Goal: Check status: Check status

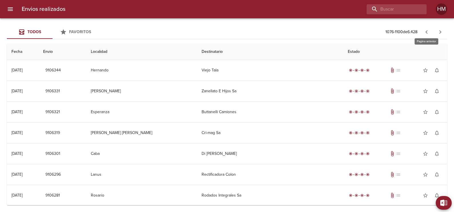
click at [427, 30] on icon "button" at bounding box center [426, 32] width 7 height 7
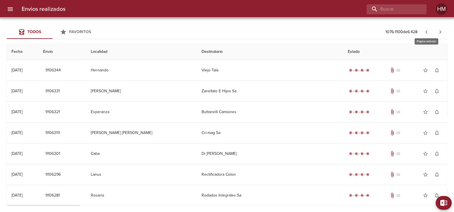
scroll to position [1163, 0]
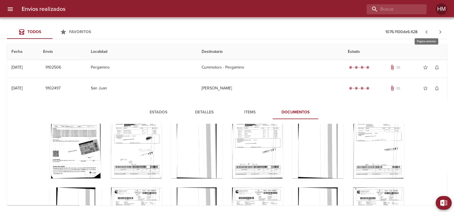
click at [427, 30] on icon "button" at bounding box center [426, 32] width 7 height 7
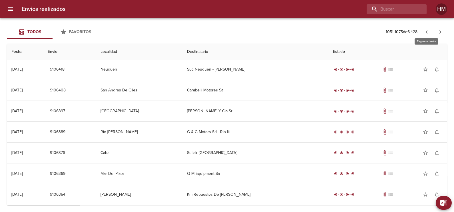
scroll to position [0, 0]
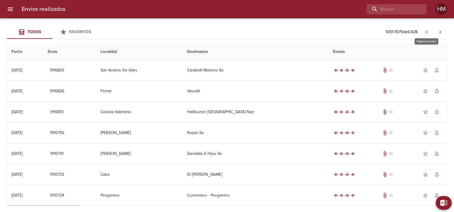
click at [427, 30] on icon "button" at bounding box center [426, 32] width 7 height 7
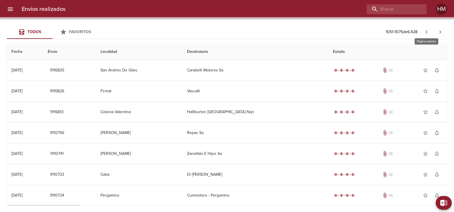
click at [427, 30] on icon "button" at bounding box center [426, 32] width 7 height 7
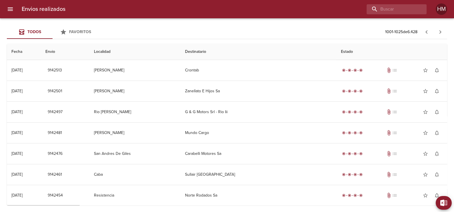
click at [396, 50] on th "Estado" at bounding box center [391, 52] width 111 height 16
click at [425, 34] on icon "button" at bounding box center [426, 32] width 7 height 7
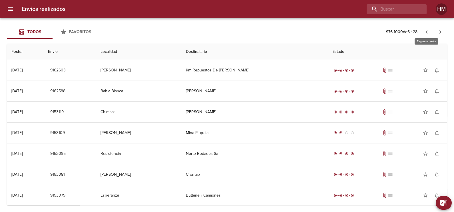
click at [436, 26] on span at bounding box center [440, 32] width 14 height 14
click at [429, 30] on icon "button" at bounding box center [426, 32] width 7 height 7
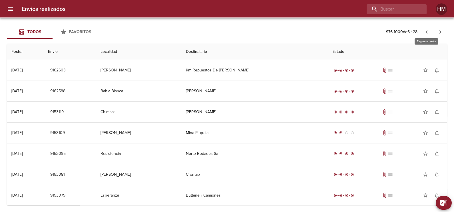
click at [429, 30] on icon "button" at bounding box center [426, 32] width 7 height 7
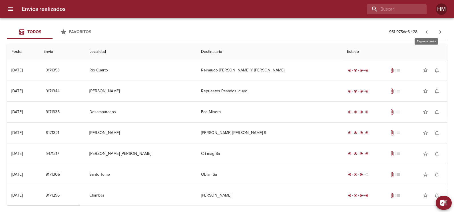
click at [429, 30] on icon "button" at bounding box center [426, 32] width 7 height 7
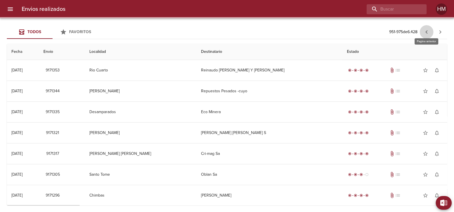
click at [429, 30] on icon "button" at bounding box center [426, 32] width 7 height 7
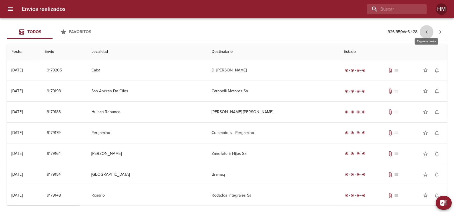
click at [428, 32] on icon "button" at bounding box center [426, 32] width 7 height 7
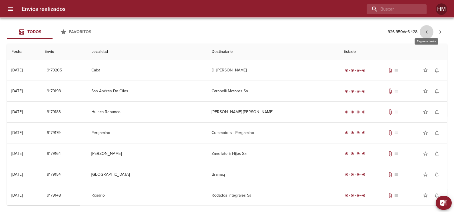
click at [428, 32] on icon "button" at bounding box center [426, 32] width 7 height 7
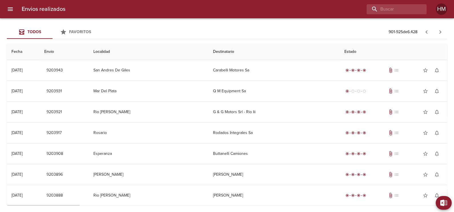
click at [391, 32] on p "901 - 925 de 6.428" at bounding box center [402, 32] width 29 height 6
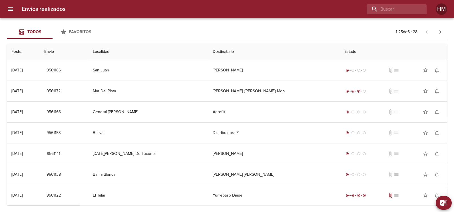
click at [439, 31] on icon "button" at bounding box center [440, 32] width 7 height 7
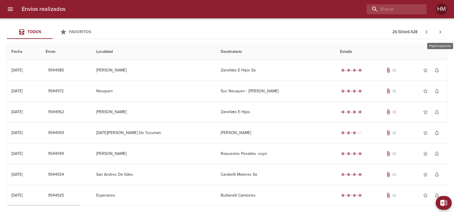
click at [439, 31] on icon "button" at bounding box center [440, 32] width 7 height 7
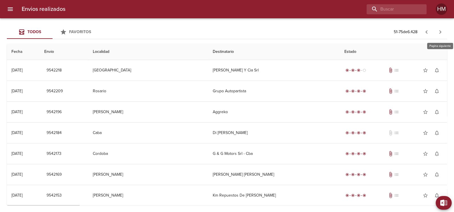
click at [439, 31] on icon "button" at bounding box center [440, 32] width 7 height 7
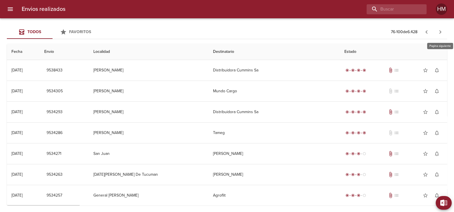
click at [439, 31] on icon "button" at bounding box center [440, 32] width 7 height 7
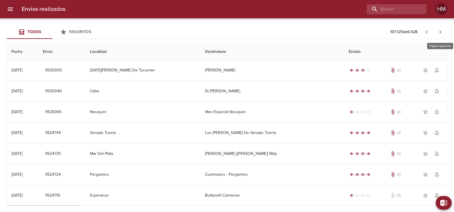
click at [439, 31] on icon "button" at bounding box center [440, 32] width 7 height 7
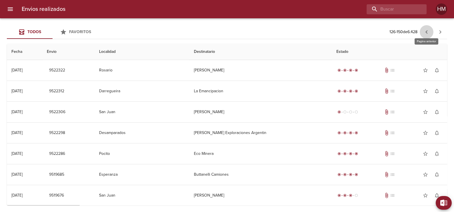
click at [428, 31] on icon "button" at bounding box center [426, 32] width 7 height 7
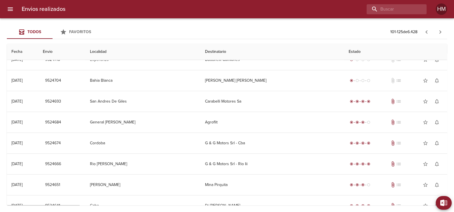
scroll to position [124, 0]
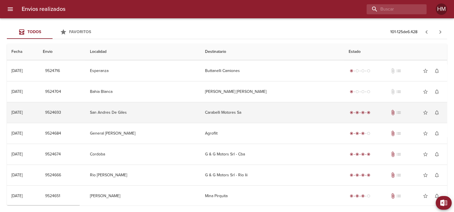
click at [237, 110] on td "Carabelli Motores Sa" at bounding box center [272, 112] width 144 height 21
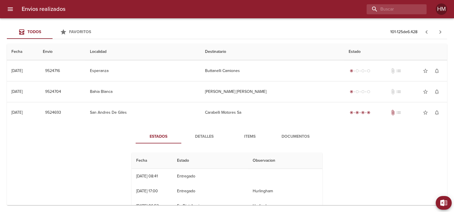
click at [290, 136] on span "Documentos" at bounding box center [295, 136] width 39 height 7
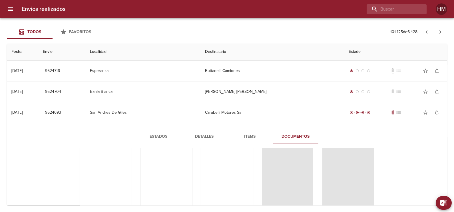
scroll to position [35, 0]
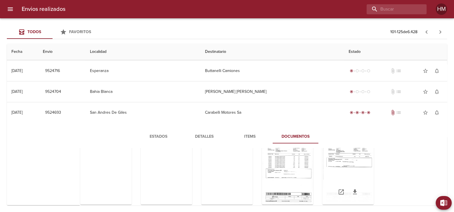
click at [349, 162] on div "Tabla de envíos del cliente" at bounding box center [347, 168] width 51 height 71
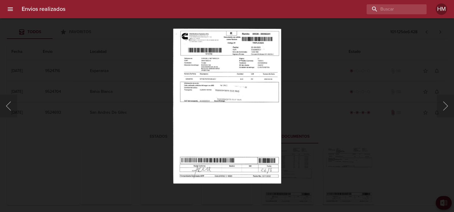
click at [220, 88] on img "Lightbox" at bounding box center [227, 106] width 108 height 155
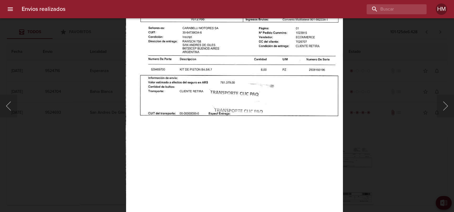
click at [355, 124] on div "Lightbox" at bounding box center [227, 106] width 454 height 212
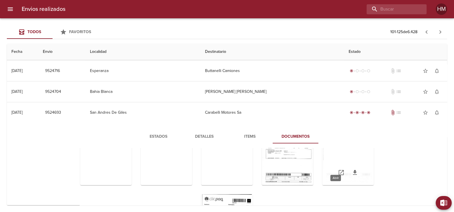
scroll to position [63, 0]
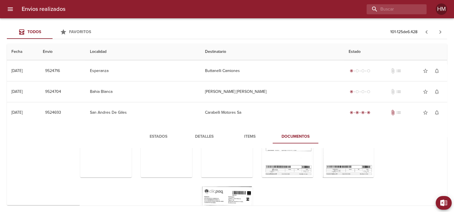
click at [208, 132] on button "Detalles" at bounding box center [204, 137] width 46 height 14
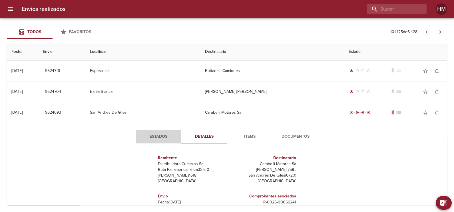
click at [148, 134] on span "Estados" at bounding box center [158, 136] width 39 height 7
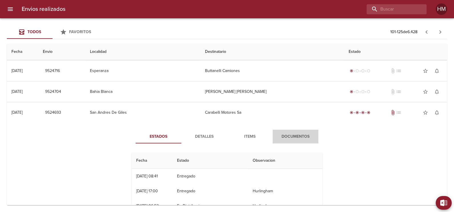
click at [286, 142] on button "Documentos" at bounding box center [296, 137] width 46 height 14
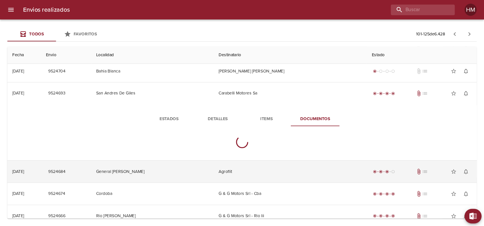
scroll to position [160, 0]
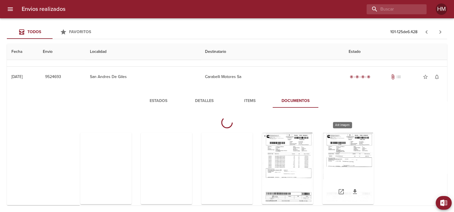
click at [326, 162] on div "Tabla de envíos del cliente" at bounding box center [347, 168] width 51 height 71
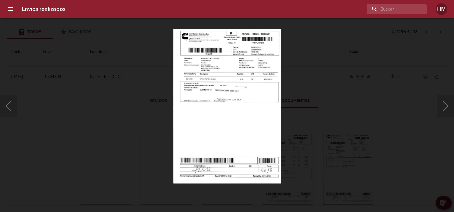
click at [338, 132] on div "Lightbox" at bounding box center [227, 106] width 454 height 212
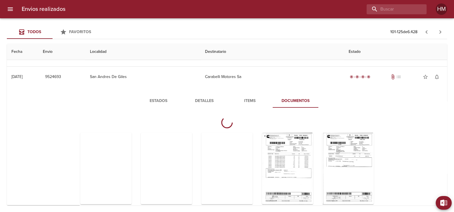
click at [338, 132] on div "Lightbox" at bounding box center [227, 106] width 454 height 212
drag, startPoint x: 338, startPoint y: 132, endPoint x: 364, endPoint y: 151, distance: 32.4
click at [364, 151] on div "Tabla de envíos del cliente" at bounding box center [347, 168] width 51 height 71
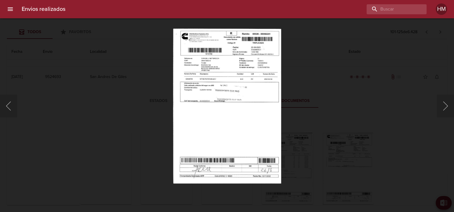
click at [256, 94] on img "Lightbox" at bounding box center [227, 106] width 108 height 155
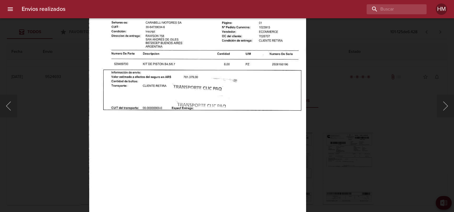
click at [254, 98] on img "Lightbox" at bounding box center [197, 118] width 217 height 311
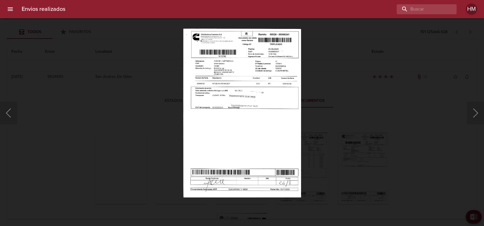
click at [276, 105] on img "Lightbox" at bounding box center [242, 113] width 118 height 169
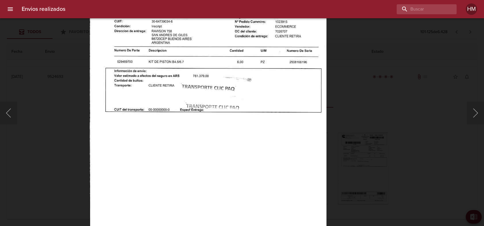
click at [276, 105] on img "Lightbox" at bounding box center [208, 120] width 237 height 339
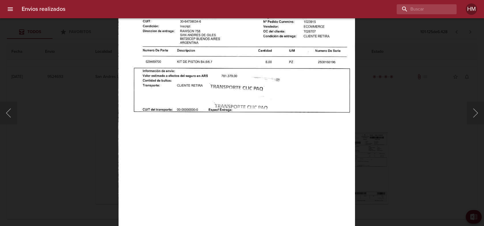
click at [276, 105] on img "Lightbox" at bounding box center [236, 120] width 237 height 339
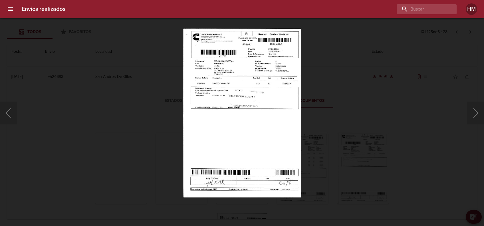
click at [368, 130] on div "Lightbox" at bounding box center [242, 113] width 484 height 226
